Goal: Task Accomplishment & Management: Manage account settings

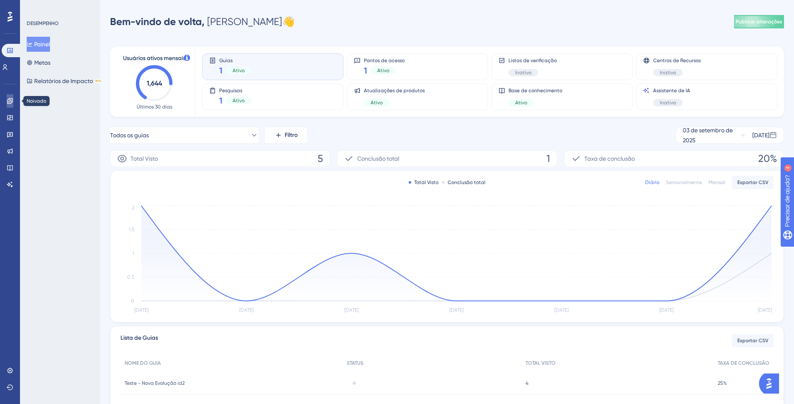
click at [8, 97] on link at bounding box center [10, 100] width 7 height 13
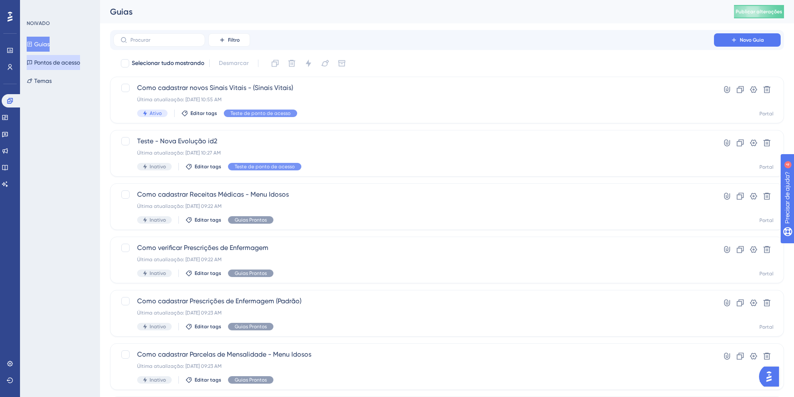
click at [80, 61] on font "Pontos de acesso" at bounding box center [57, 62] width 46 height 7
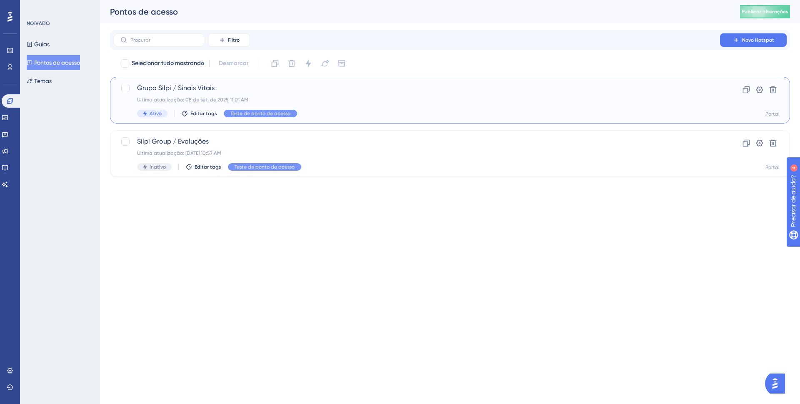
click at [210, 88] on font "Grupo Silpi / Sinais Vitais" at bounding box center [176, 88] width 78 height 8
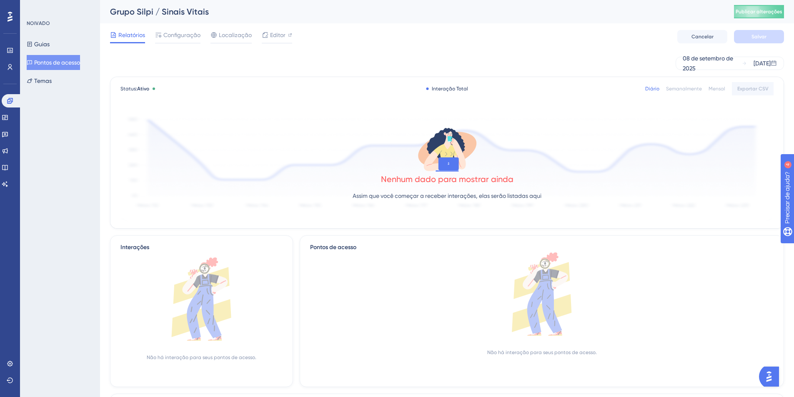
click at [273, 28] on div "Relatórios Configuração Localização Editor Cancelar Salvar" at bounding box center [447, 36] width 674 height 27
click at [273, 29] on div "Relatórios Configuração Localização Editor Cancelar Salvar" at bounding box center [447, 36] width 674 height 27
click at [274, 35] on font "Editor" at bounding box center [277, 35] width 15 height 7
click at [67, 64] on font "Pontos de acesso" at bounding box center [57, 62] width 46 height 7
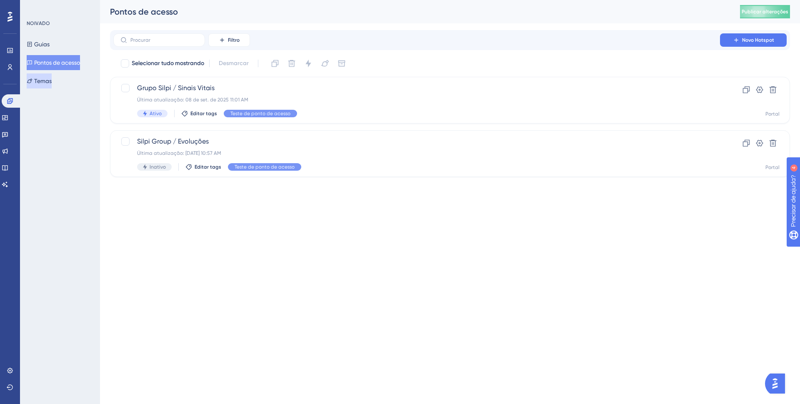
click at [50, 87] on button "Temas" at bounding box center [39, 80] width 25 height 15
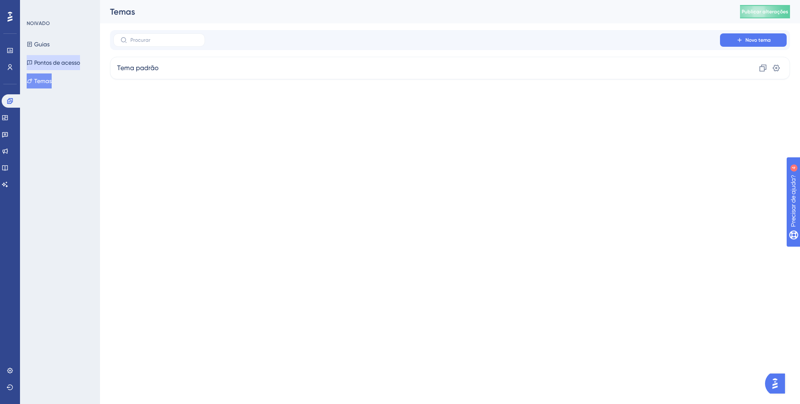
drag, startPoint x: 83, startPoint y: 68, endPoint x: 76, endPoint y: 61, distance: 9.7
click at [80, 68] on button "Pontos de acesso" at bounding box center [53, 62] width 53 height 15
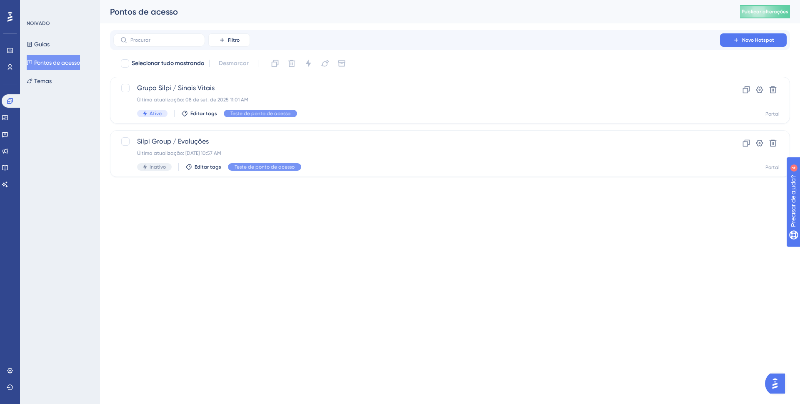
click at [68, 50] on div "Guias Pontos de acesso Temas" at bounding box center [61, 63] width 68 height 52
drag, startPoint x: 64, startPoint y: 45, endPoint x: 58, endPoint y: 43, distance: 6.1
click at [63, 44] on div "Guias Pontos de acesso Temas" at bounding box center [61, 63] width 68 height 52
click at [48, 43] on font "Guias" at bounding box center [41, 44] width 15 height 7
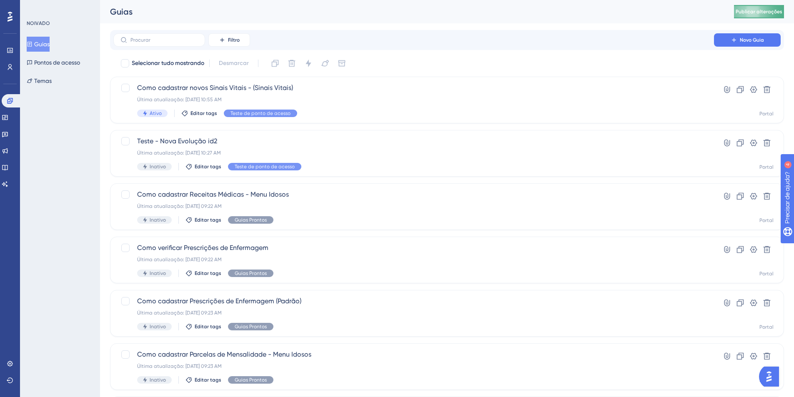
click at [762, 13] on font "Publicar alterações" at bounding box center [759, 12] width 47 height 6
click at [261, 12] on icon at bounding box center [258, 15] width 8 height 8
click at [58, 60] on font "Pontos de acesso" at bounding box center [57, 62] width 46 height 7
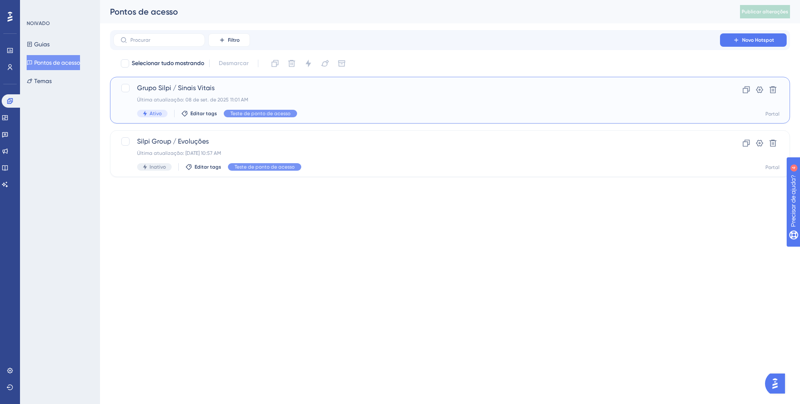
click at [233, 102] on font "Última atualização: 08 de set. de 2025 11:01 AM" at bounding box center [192, 100] width 111 height 6
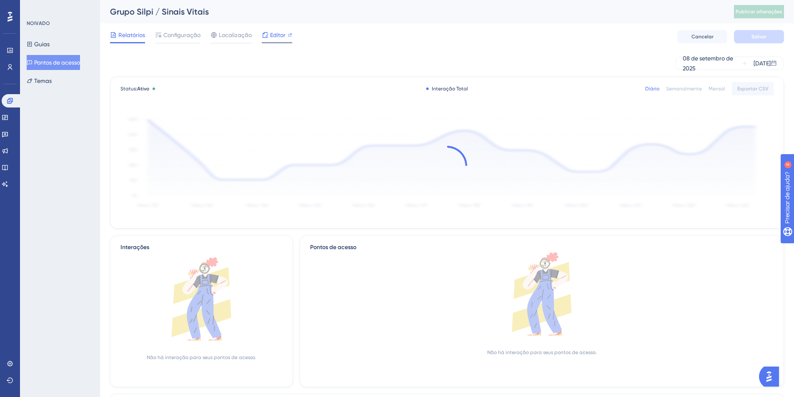
click at [268, 40] on div "Editor" at bounding box center [277, 36] width 30 height 13
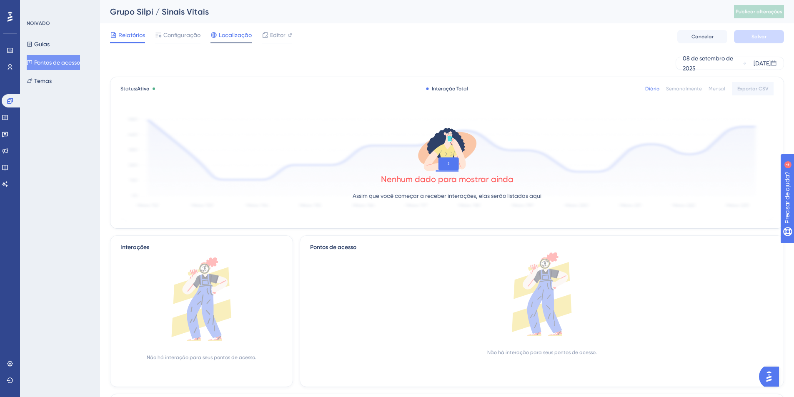
click at [240, 38] on font "Localização" at bounding box center [235, 35] width 33 height 7
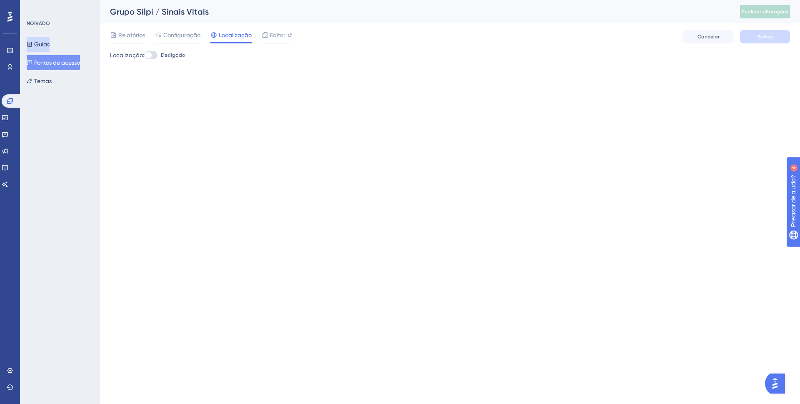
drag, startPoint x: 41, startPoint y: 44, endPoint x: 87, endPoint y: 52, distance: 46.5
click at [41, 44] on font "Guias" at bounding box center [41, 44] width 15 height 7
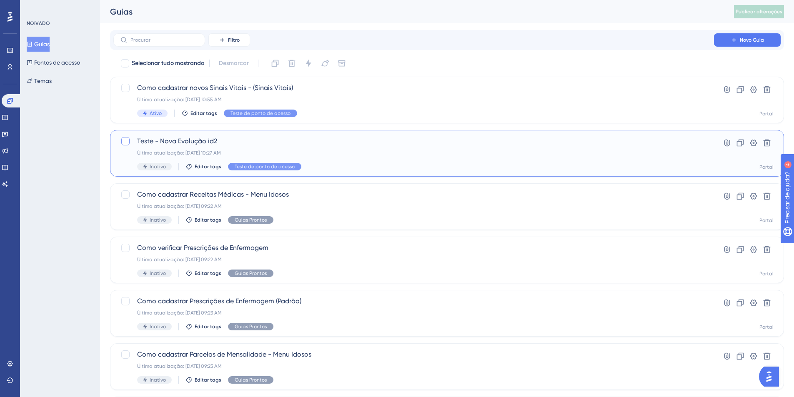
click at [125, 145] on div at bounding box center [125, 141] width 8 height 8
checkbox input "true"
click at [312, 61] on icon at bounding box center [308, 63] width 8 height 8
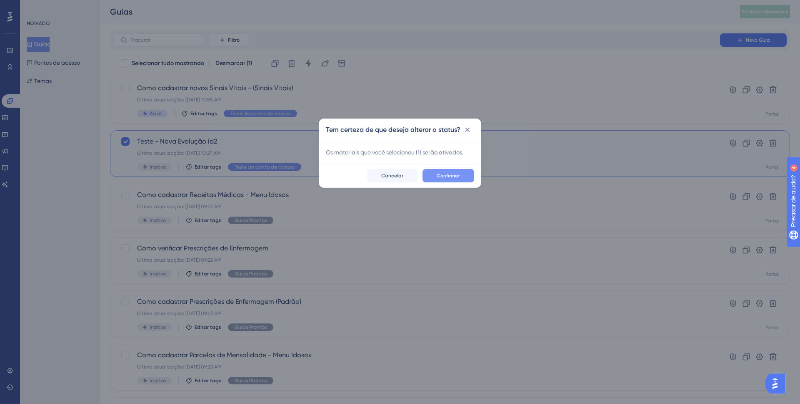
click at [436, 178] on button "Confirmar" at bounding box center [449, 175] width 52 height 13
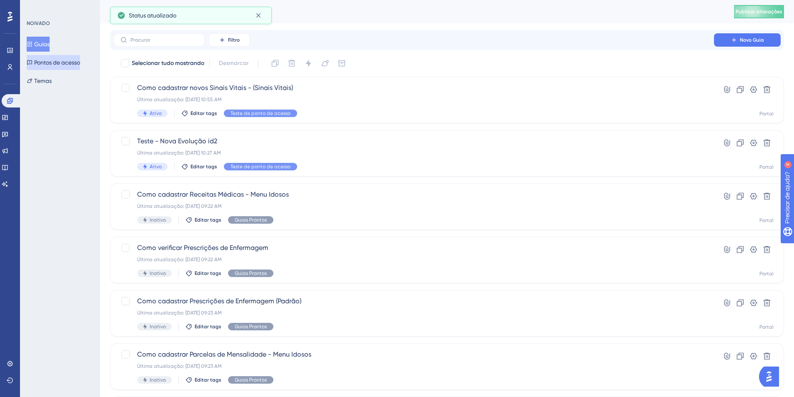
click at [61, 68] on button "Pontos de acesso" at bounding box center [53, 62] width 53 height 15
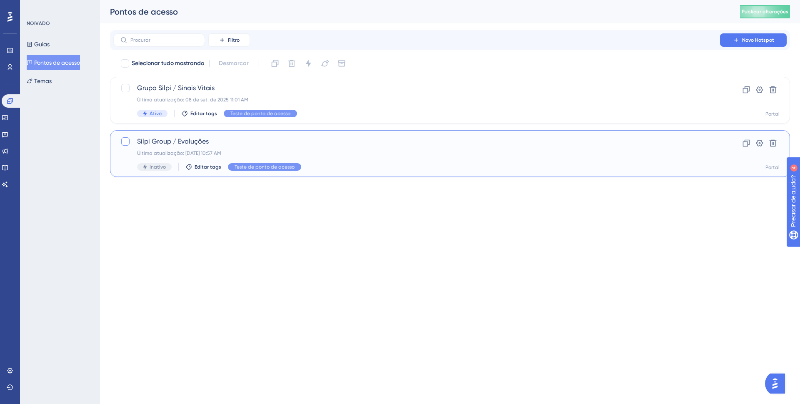
click at [124, 145] on div at bounding box center [125, 141] width 8 height 8
checkbox input "true"
click at [311, 60] on icon at bounding box center [308, 63] width 8 height 8
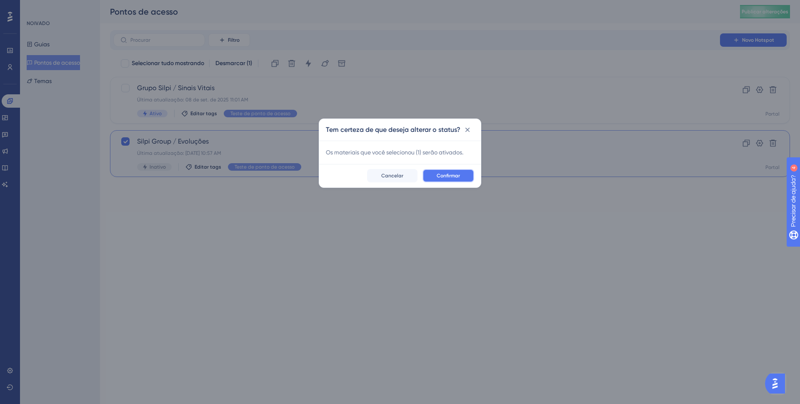
click at [449, 179] on button "Confirmar" at bounding box center [449, 175] width 52 height 13
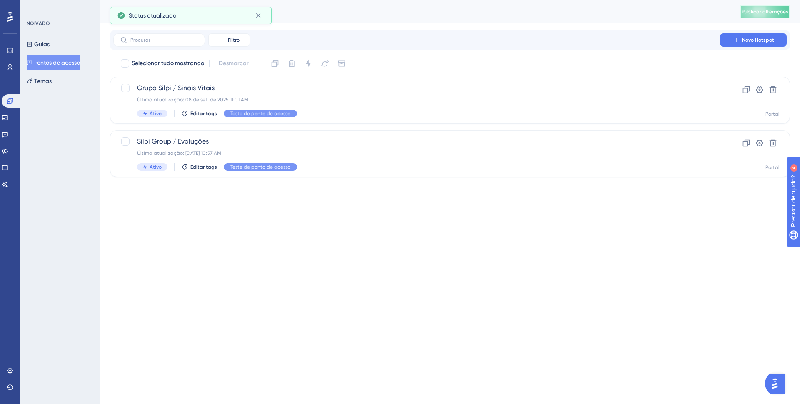
click at [752, 15] on button "Publicar alterações" at bounding box center [765, 11] width 50 height 13
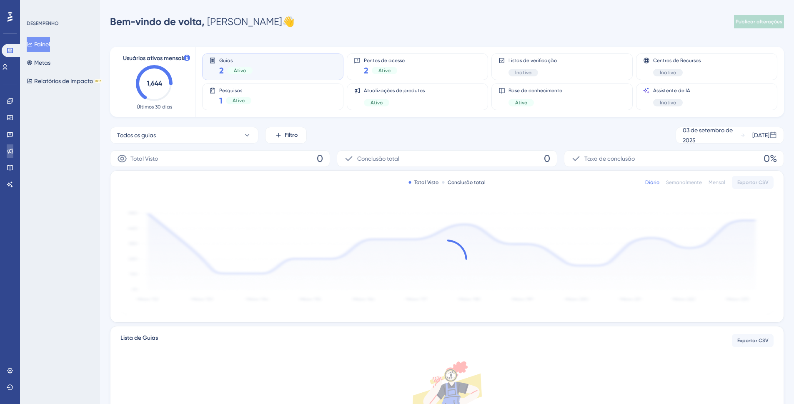
click at [10, 153] on icon at bounding box center [10, 151] width 7 height 7
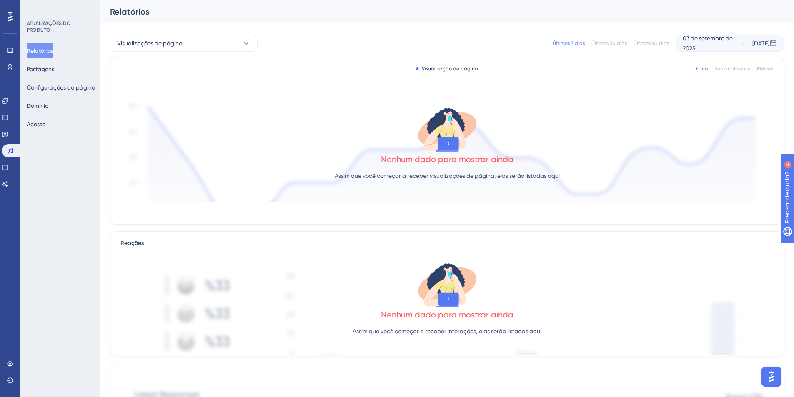
click at [53, 61] on div "Relatórios Postagens Configurações da página [PERSON_NAME]" at bounding box center [61, 87] width 68 height 88
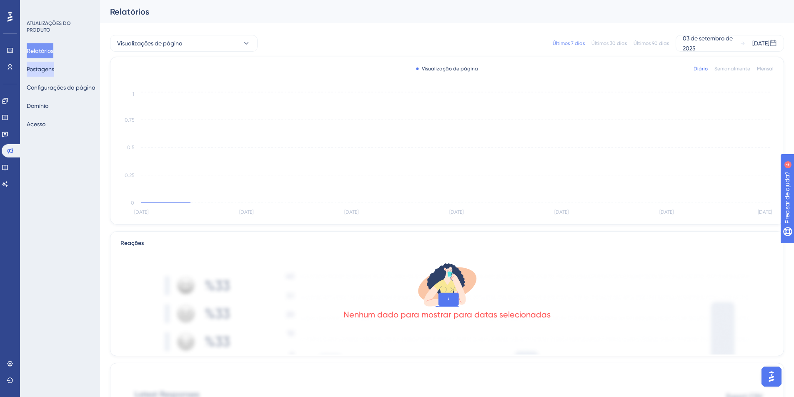
click at [54, 64] on font "Postagens" at bounding box center [41, 69] width 28 height 10
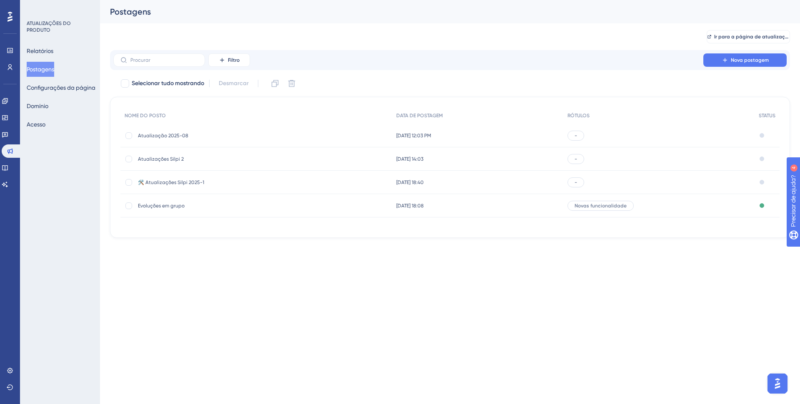
click at [161, 130] on div "Atualização 2025-08 Atualização 2025-08" at bounding box center [204, 135] width 133 height 23
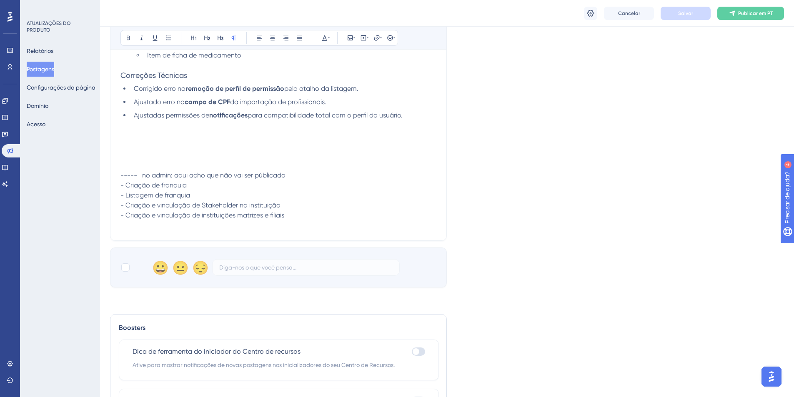
scroll to position [764, 0]
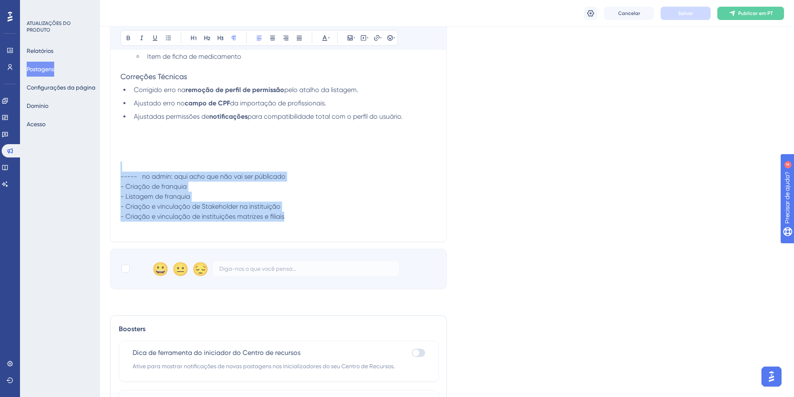
drag, startPoint x: 285, startPoint y: 221, endPoint x: 114, endPoint y: 163, distance: 180.5
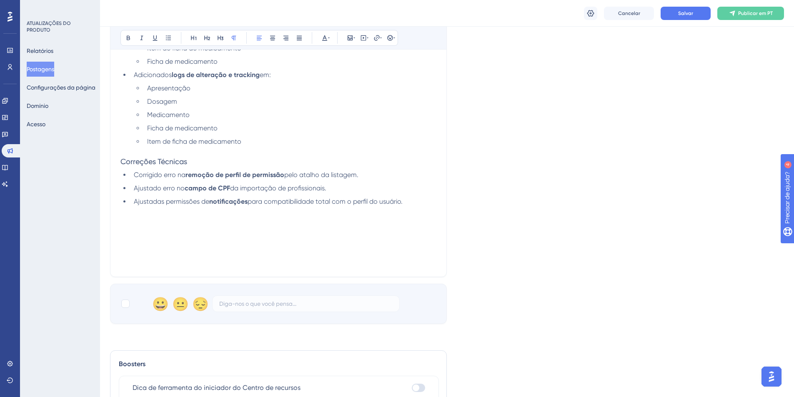
scroll to position [666, 0]
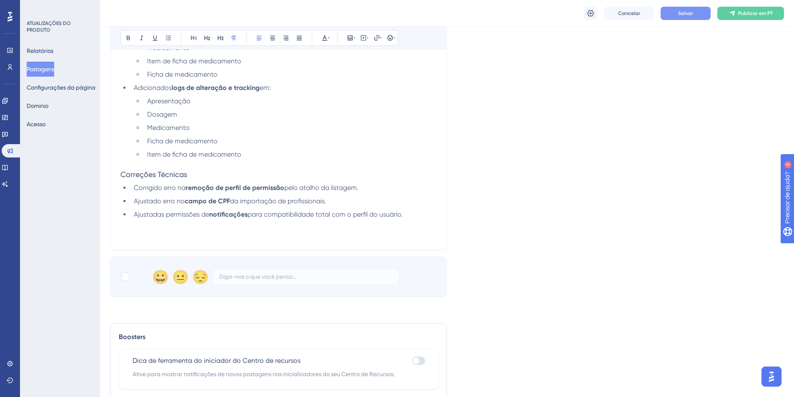
click at [694, 12] on button "Salvar" at bounding box center [686, 13] width 50 height 13
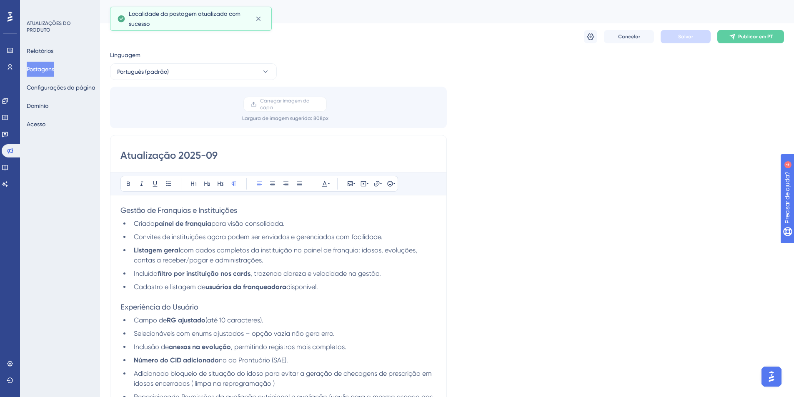
scroll to position [488, 0]
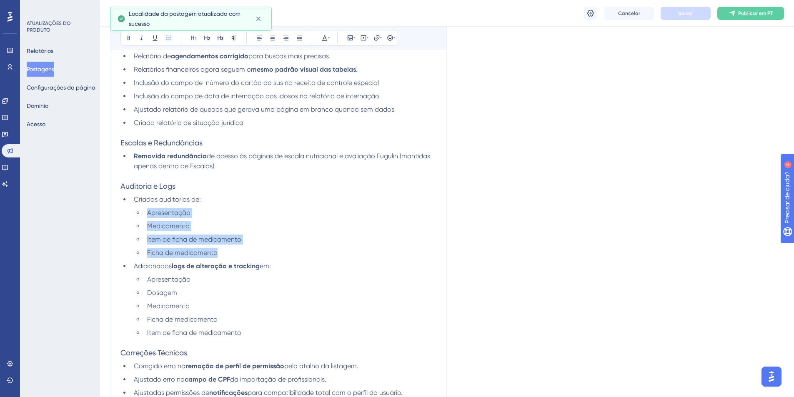
drag, startPoint x: 118, startPoint y: 204, endPoint x: 200, endPoint y: 243, distance: 90.3
click at [201, 247] on div "Atualização 2025-09 Audacioso itálico Sublinhado Ponto de bala Título 1 Título …" at bounding box center [278, 40] width 337 height 778
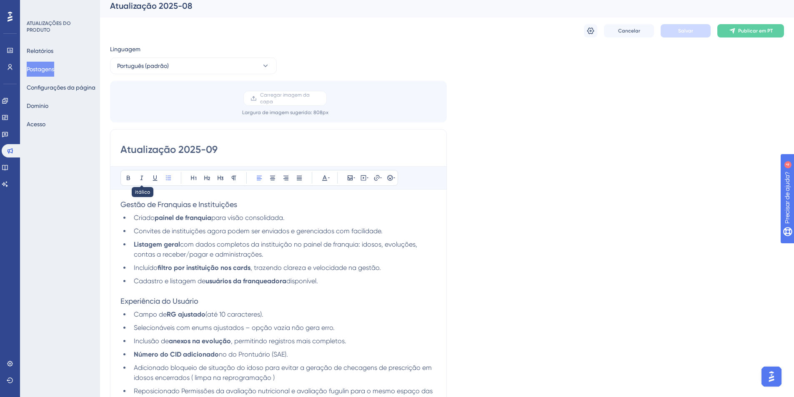
scroll to position [0, 0]
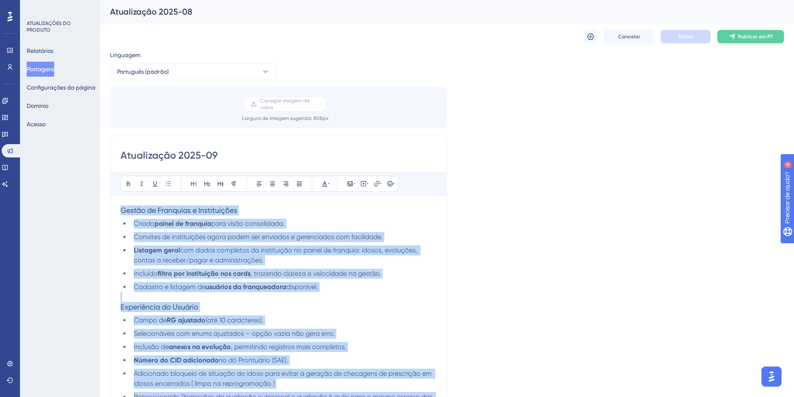
drag, startPoint x: 118, startPoint y: 204, endPoint x: 114, endPoint y: 207, distance: 4.8
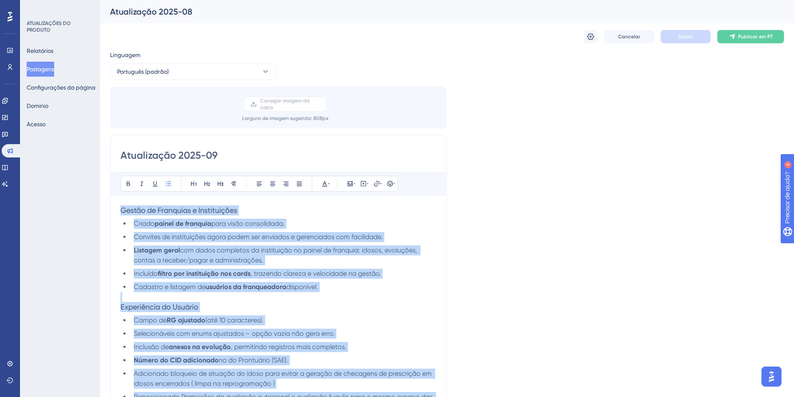
click at [121, 210] on span "Gestão de Franquias e Instituições" at bounding box center [178, 210] width 117 height 9
click at [145, 211] on span "Gestão de Franquias e Instituições" at bounding box center [178, 210] width 117 height 9
click at [185, 235] on span "Convites de instituições agora podem ser enviados e gerenciados com facilidade." at bounding box center [258, 237] width 249 height 8
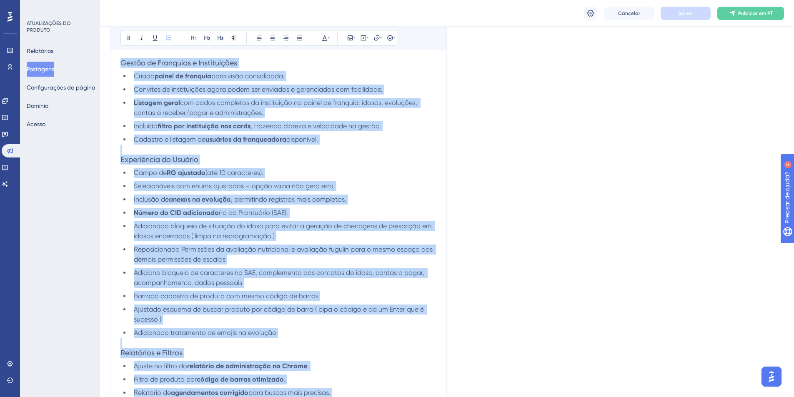
scroll to position [176, 0]
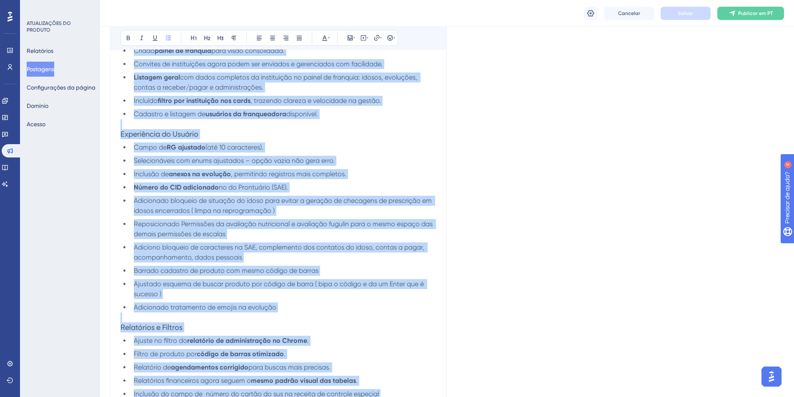
click at [288, 228] on span "Reposicionado Permissões da avaliação nutricional e avaliação fugulin para o me…" at bounding box center [284, 229] width 301 height 18
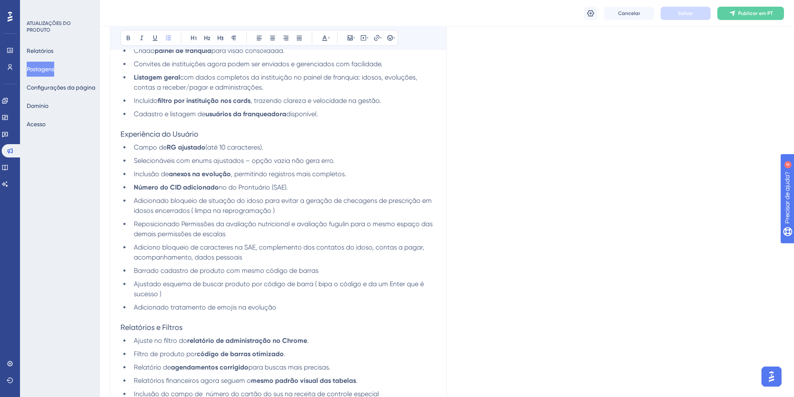
click at [246, 226] on span "Reposicionado Permissões da avaliação nutricional e avaliação fugulin para o me…" at bounding box center [284, 229] width 301 height 18
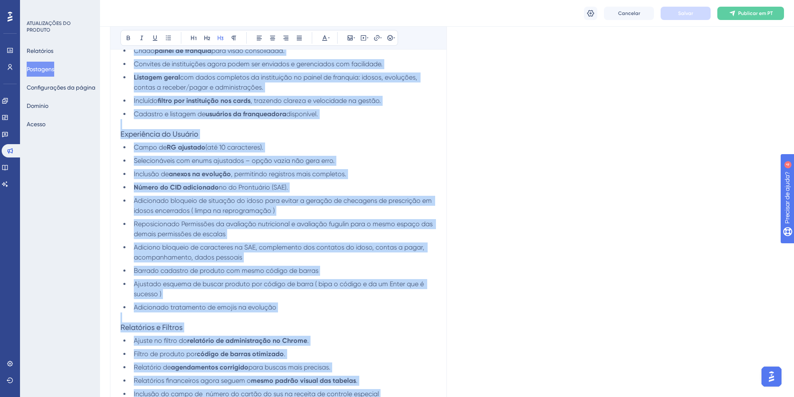
copy div "Loremi do Sitametco a Elitseddoeiu Tempor incidi ut laboreet dolo magna aliquae…"
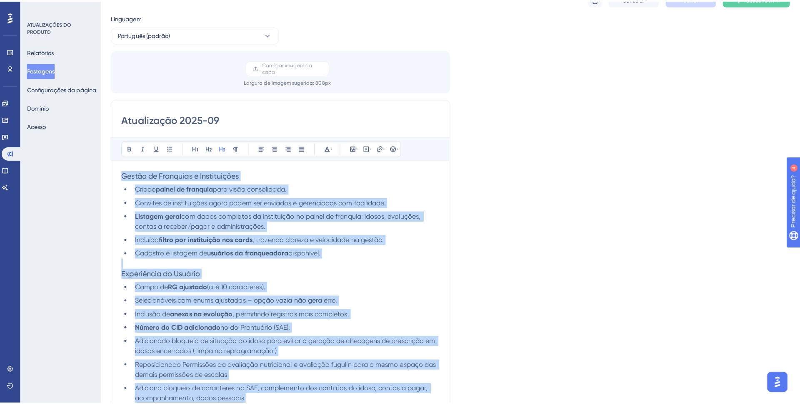
scroll to position [0, 0]
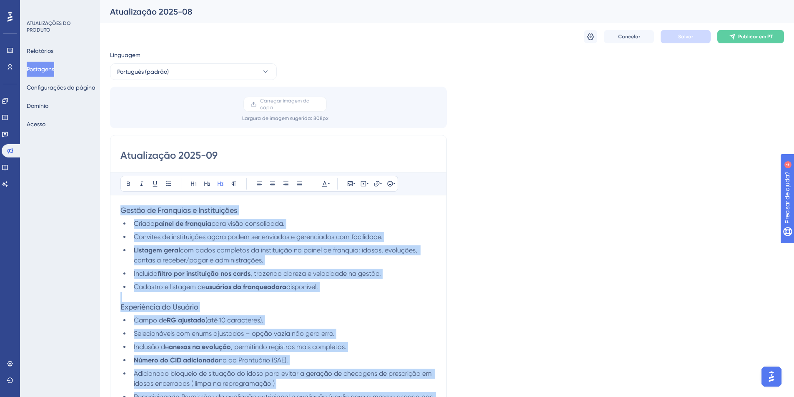
click at [326, 213] on h3 "Gestão de Franquias e Instituições" at bounding box center [278, 211] width 316 height 10
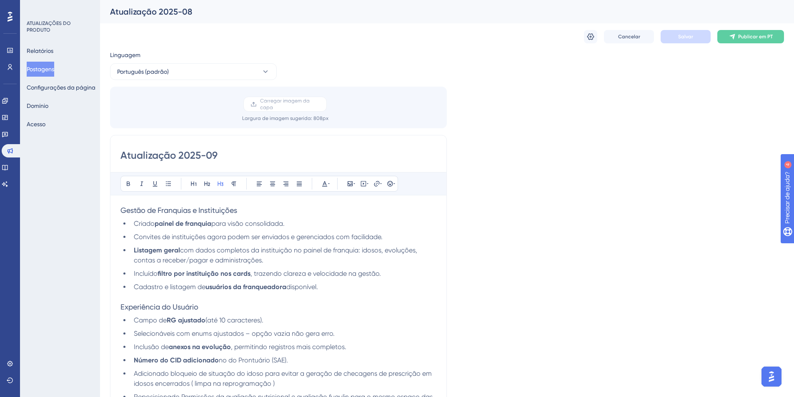
drag, startPoint x: 185, startPoint y: 104, endPoint x: 137, endPoint y: 95, distance: 48.8
click at [182, 103] on div "Carregar imagem da capa Largura de imagem sugerida : 808 px" at bounding box center [285, 109] width 337 height 25
click at [50, 64] on font "Postagens" at bounding box center [41, 69] width 28 height 10
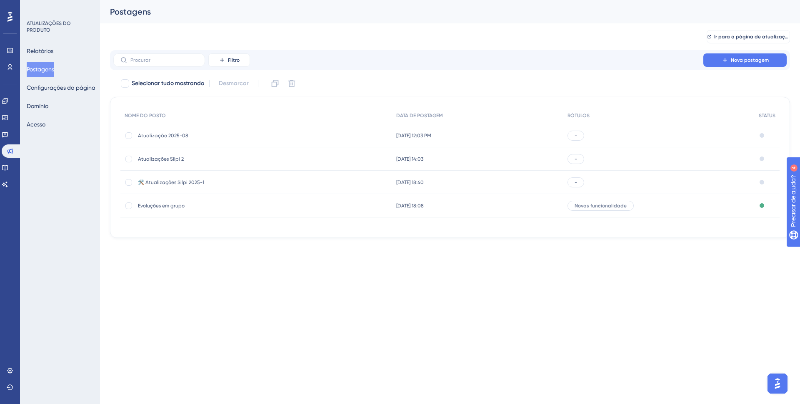
click at [195, 142] on div "Atualização 2025-08 Atualização 2025-08" at bounding box center [204, 135] width 133 height 23
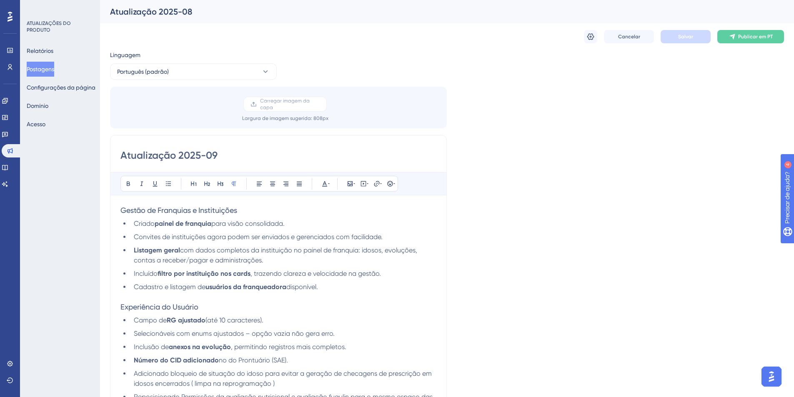
click at [49, 63] on button "Postagens" at bounding box center [41, 69] width 28 height 15
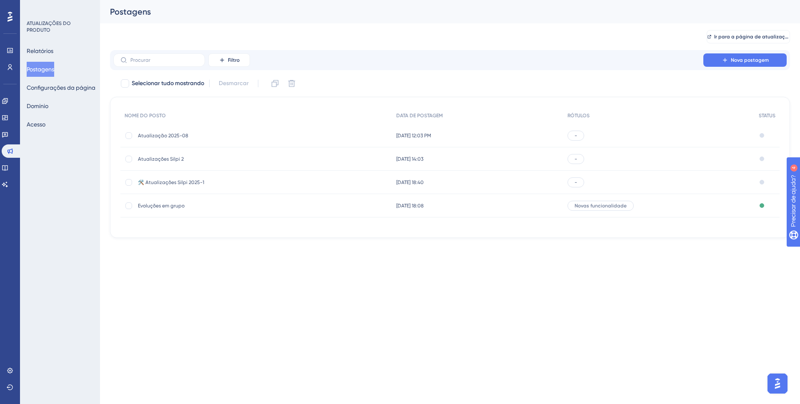
click at [203, 141] on div "Atualização 2025-08 Atualização 2025-08" at bounding box center [204, 135] width 133 height 23
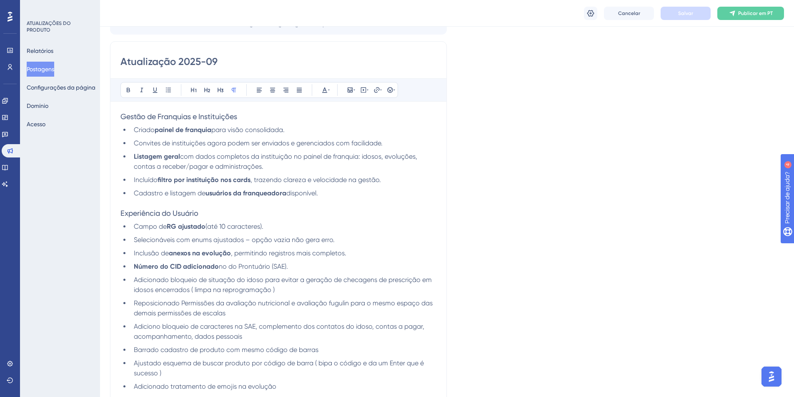
scroll to position [89, 0]
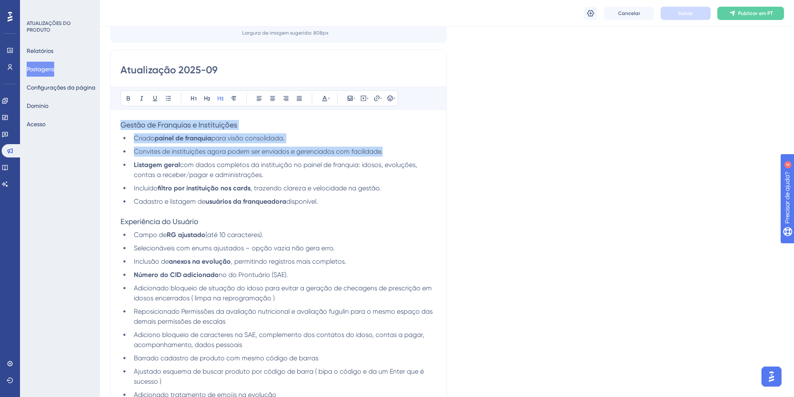
drag, startPoint x: 119, startPoint y: 123, endPoint x: 162, endPoint y: 102, distance: 47.9
